Goal: Go to known website: Access a specific website the user already knows

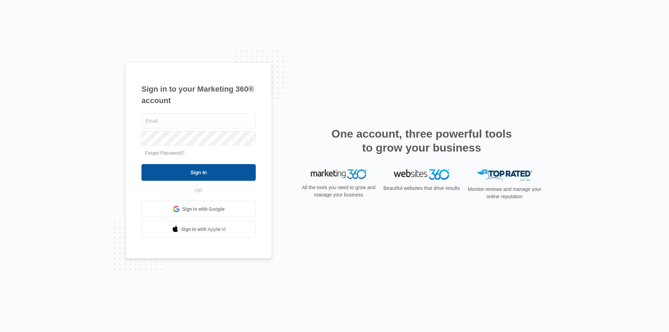
type input "[EMAIL_ADDRESS][DOMAIN_NAME]"
click at [206, 170] on input "Sign In" at bounding box center [198, 172] width 114 height 17
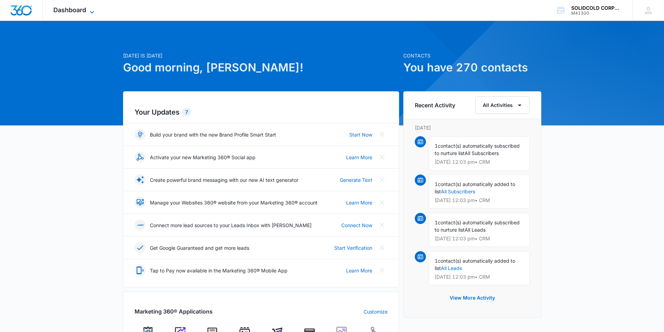
click at [82, 10] on span "Dashboard" at bounding box center [69, 9] width 33 height 7
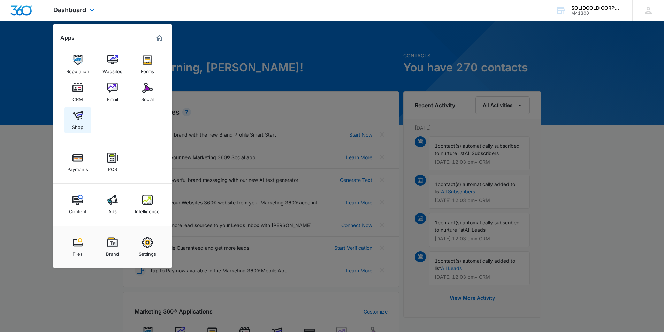
click at [78, 119] on img at bounding box center [77, 115] width 10 height 10
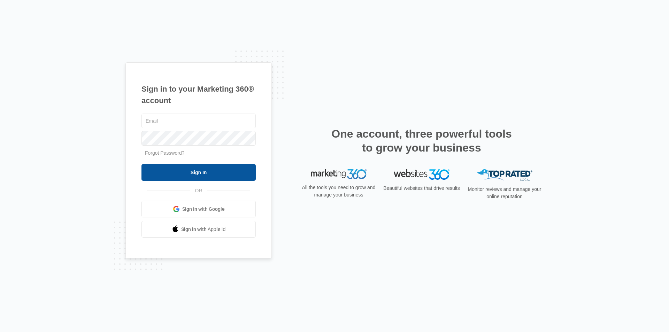
type input "markd@solidcold.com"
click at [196, 172] on input "Sign In" at bounding box center [198, 172] width 114 height 17
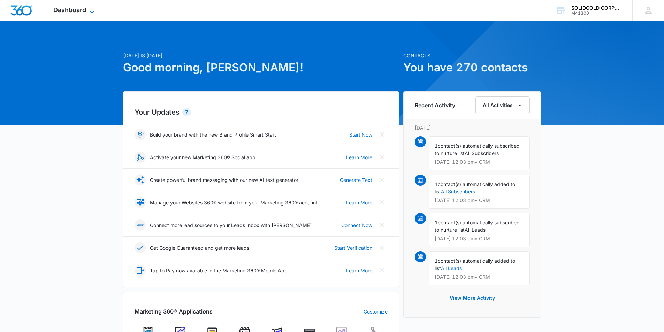
click at [86, 12] on span "Dashboard" at bounding box center [69, 9] width 33 height 7
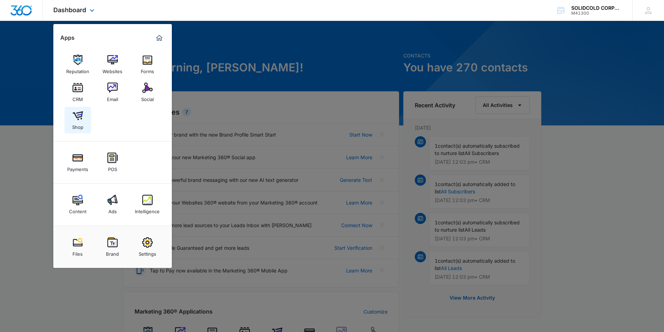
click at [77, 113] on img at bounding box center [77, 115] width 10 height 10
